Goal: Information Seeking & Learning: Learn about a topic

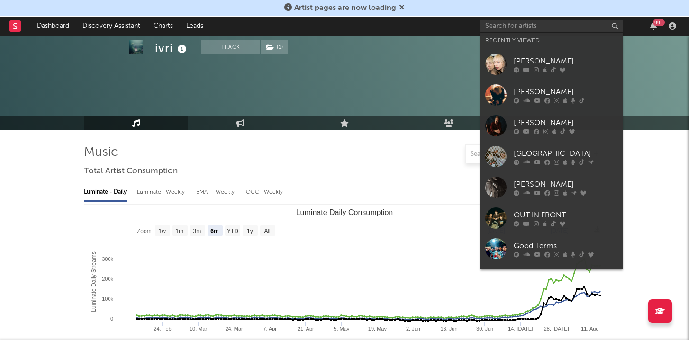
select select "6m"
select select "1w"
click at [526, 24] on input "text" at bounding box center [552, 26] width 142 height 12
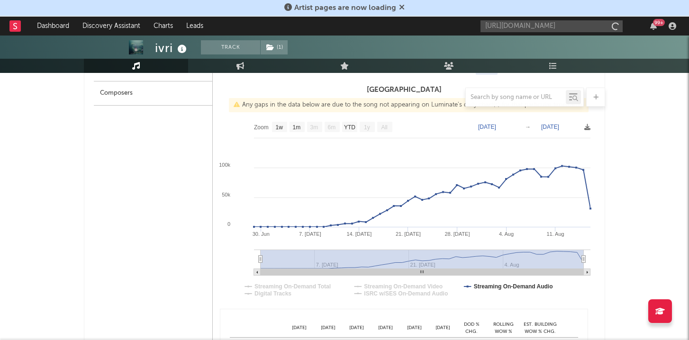
scroll to position [0, 168]
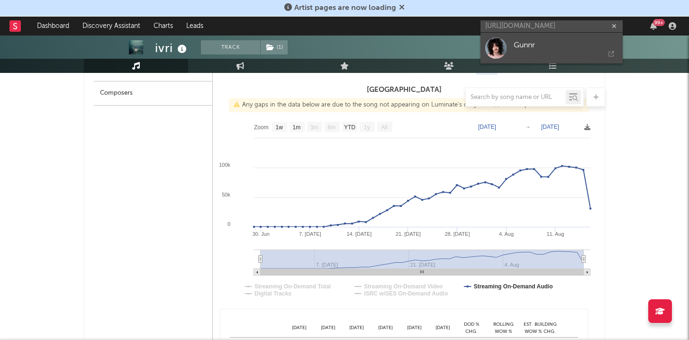
type input "[URL][DOMAIN_NAME]"
click at [520, 46] on div "Gunnr" at bounding box center [566, 44] width 104 height 11
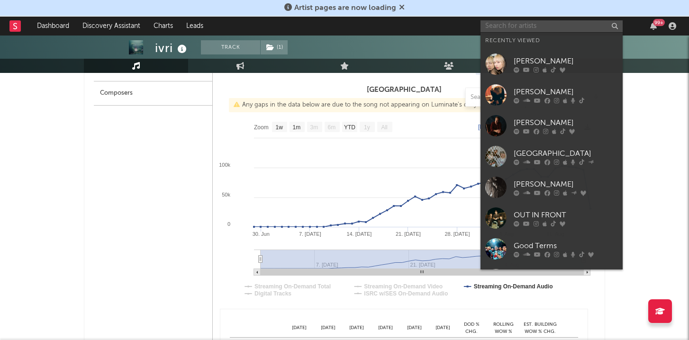
click at [523, 25] on input "text" at bounding box center [552, 26] width 142 height 12
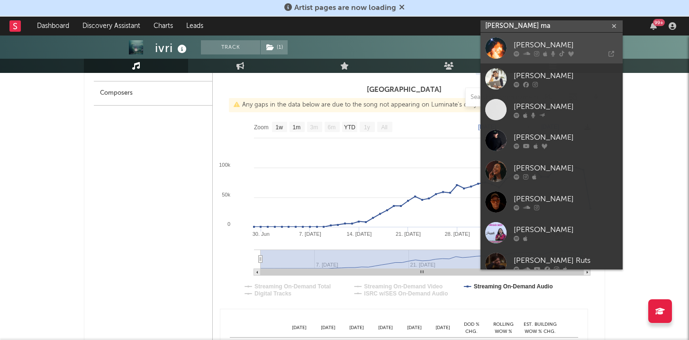
type input "[PERSON_NAME] ma"
click at [495, 43] on div at bounding box center [495, 47] width 21 height 21
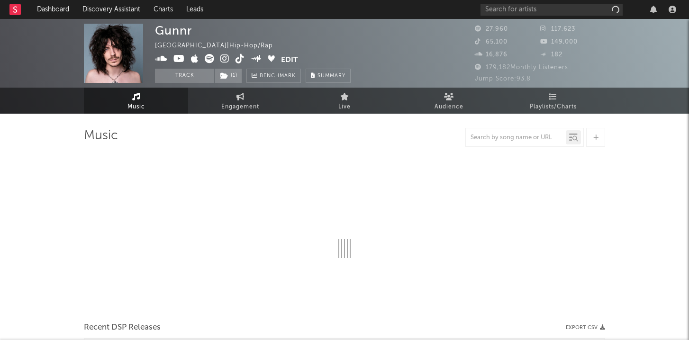
select select "6m"
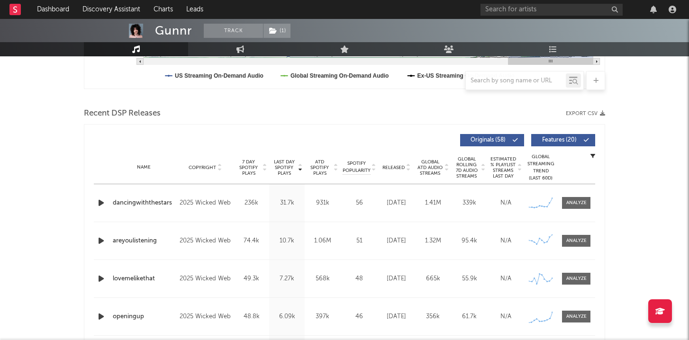
scroll to position [288, 0]
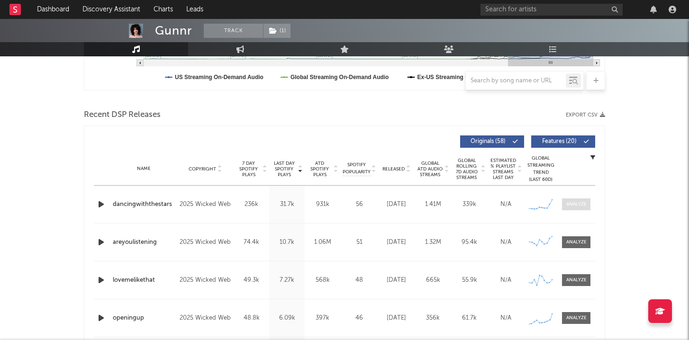
click at [573, 209] on span at bounding box center [576, 205] width 28 height 12
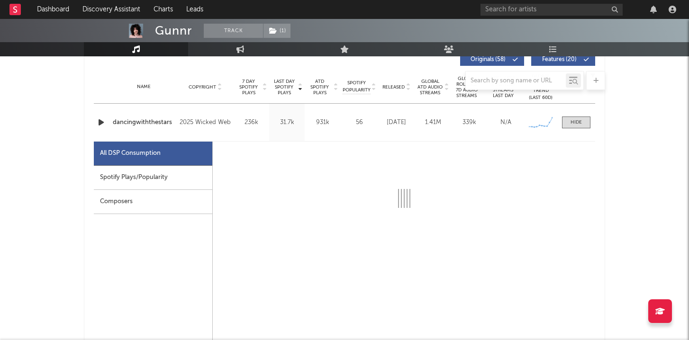
scroll to position [370, 0]
select select "1w"
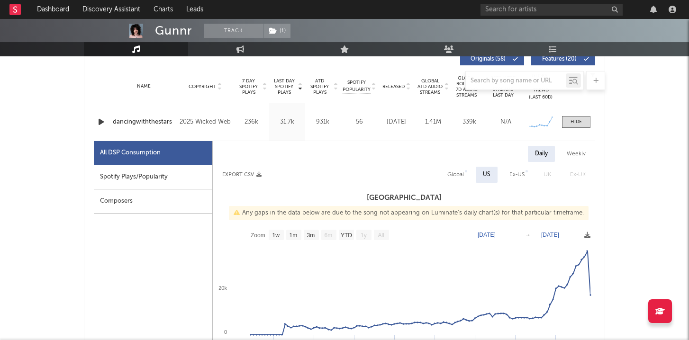
click at [101, 120] on icon "button" at bounding box center [101, 122] width 10 height 12
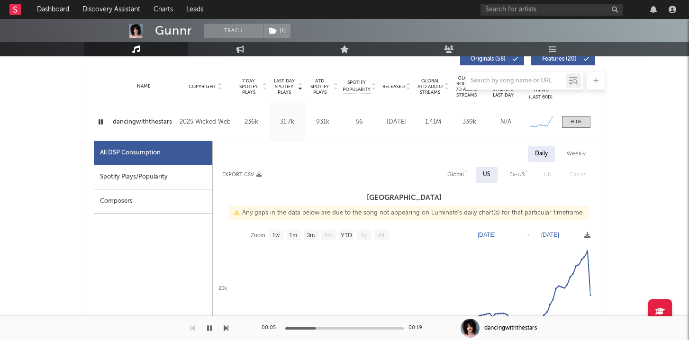
click at [101, 126] on icon "button" at bounding box center [100, 122] width 9 height 12
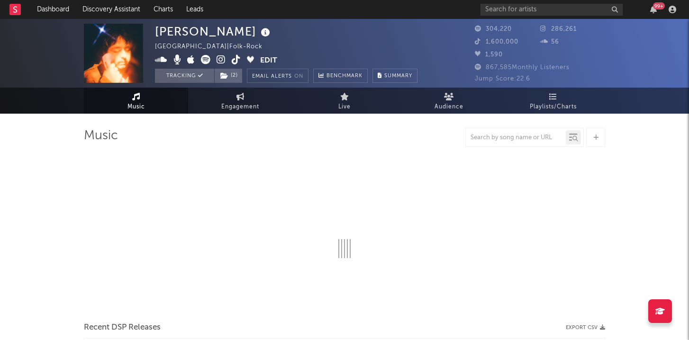
select select "6m"
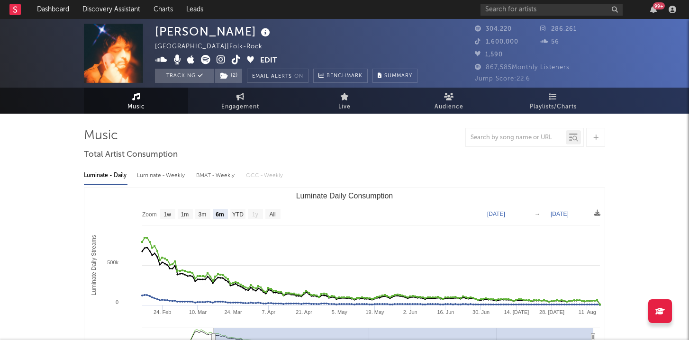
click at [222, 59] on icon at bounding box center [221, 59] width 9 height 9
click at [525, 8] on input "text" at bounding box center [552, 10] width 142 height 12
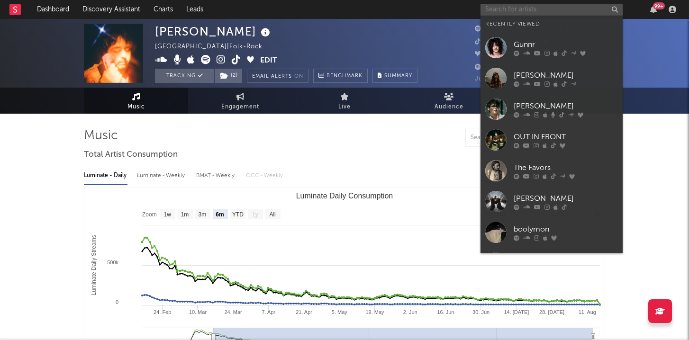
paste input "https://open.spotify.com/artist/1h6v3Gd5Ub1xmiSMq0X5f3?si=GESWKS-BSnKTfil-eycrsA"
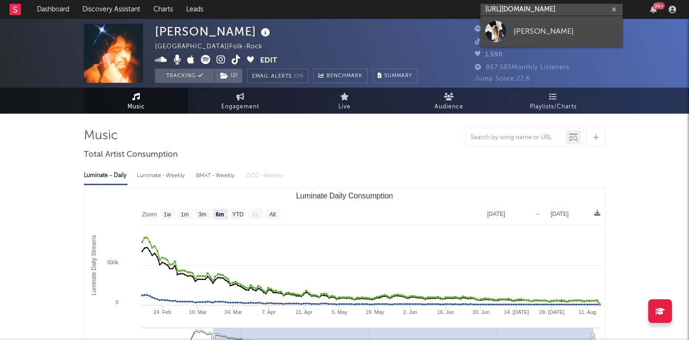
type input "https://open.spotify.com/artist/1h6v3Gd5Ub1xmiSMq0X5f3?si=GESWKS-BSnKTfil-eycrsA"
click at [518, 23] on link "Erin LeCount" at bounding box center [552, 31] width 142 height 31
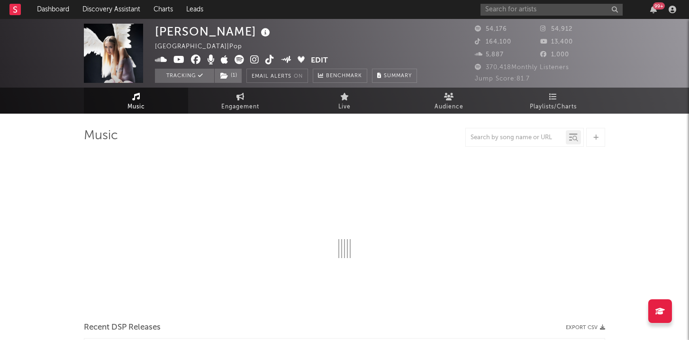
select select "6m"
